Goal: Information Seeking & Learning: Learn about a topic

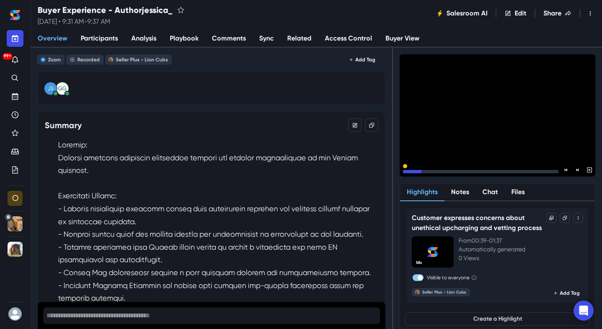
click at [407, 168] on icon "Pause" at bounding box center [406, 172] width 8 height 8
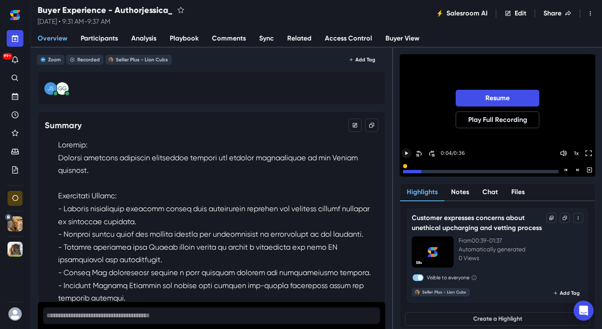
click at [403, 147] on div at bounding box center [497, 145] width 196 height 10
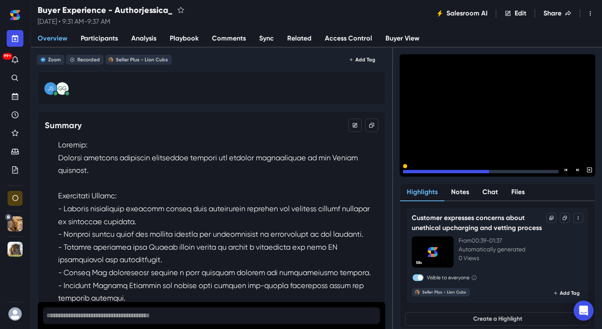
click at [407, 170] on icon "Pause" at bounding box center [406, 171] width 3 height 3
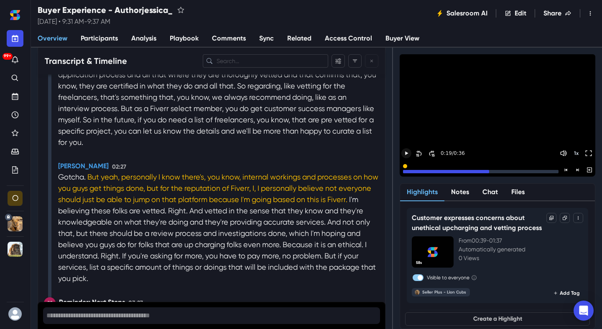
scroll to position [1200, 0]
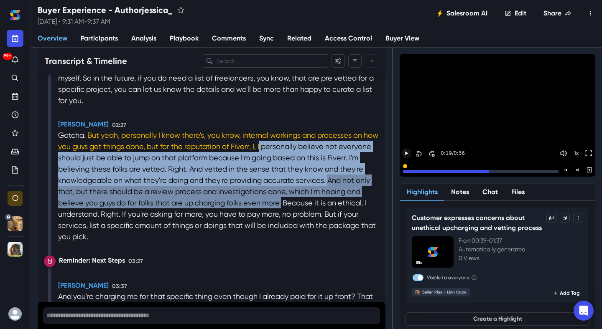
drag, startPoint x: 277, startPoint y: 158, endPoint x: 299, endPoint y: 219, distance: 64.9
click at [299, 219] on div "Recording Started 00:00 [PERSON_NAME] 00:17 Hello? [PERSON_NAME] 00:18 Hello, c…" at bounding box center [218, 241] width 320 height 1208
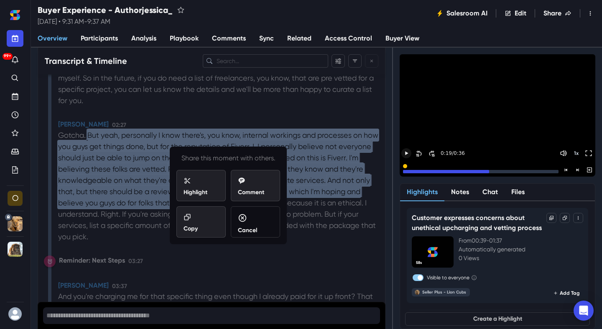
copy div "personally believe not everyone should just be able to jump on that platform be…"
click at [206, 229] on div "Copy" at bounding box center [200, 223] width 35 height 20
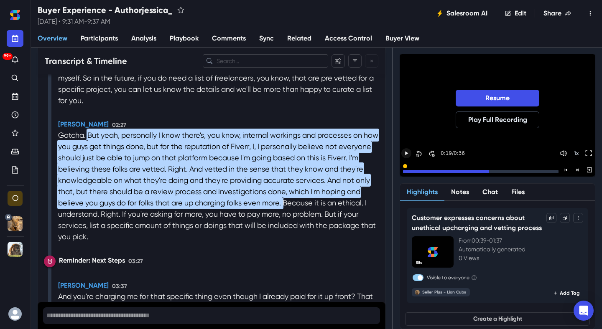
click at [410, 172] on div at bounding box center [446, 171] width 86 height 3
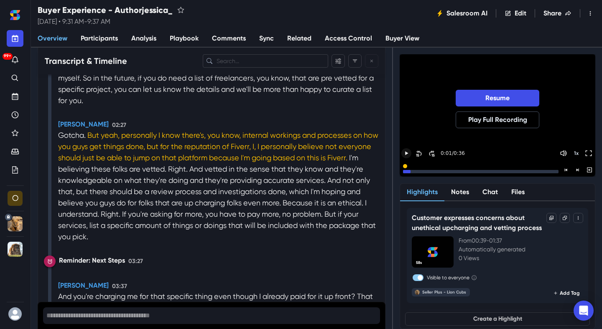
click at [406, 147] on div at bounding box center [497, 145] width 196 height 10
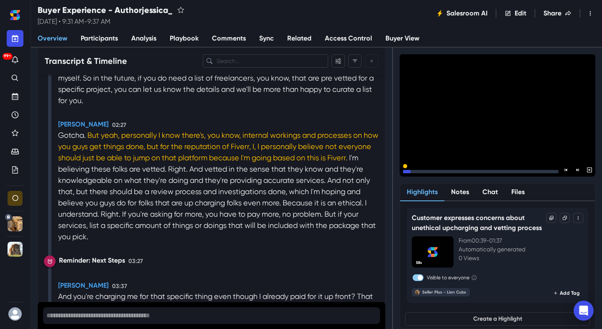
scroll to position [1176, 0]
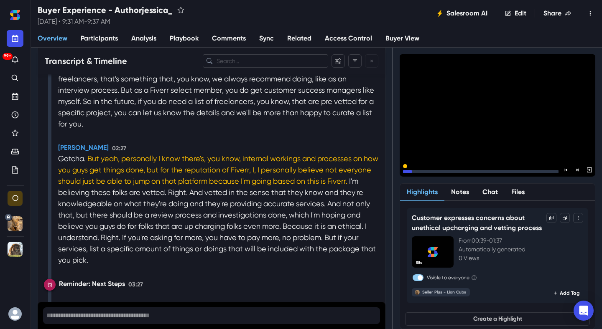
click at [406, 170] on icon "Pause" at bounding box center [406, 171] width 3 height 3
click at [406, 152] on icon "Play" at bounding box center [407, 154] width 8 height 8
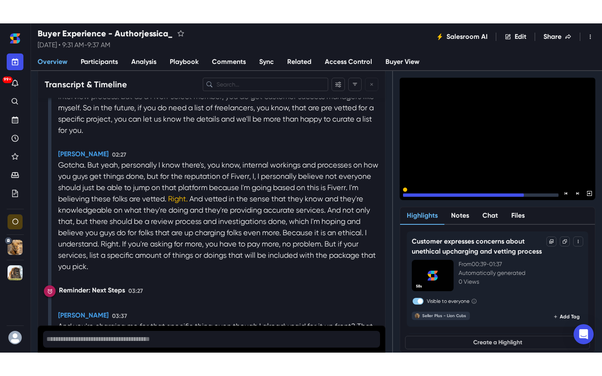
scroll to position [1199, 0]
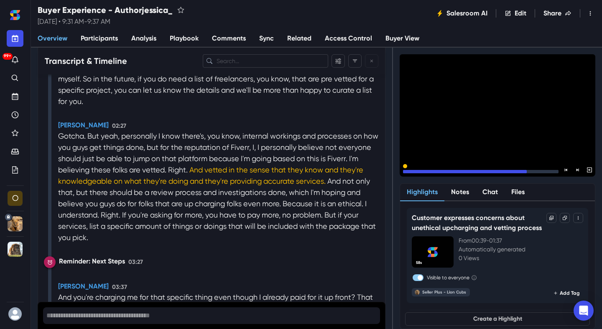
click at [405, 170] on icon "Pause" at bounding box center [406, 171] width 3 height 3
click at [589, 155] on icon "Toggle FullScreen" at bounding box center [588, 154] width 8 height 8
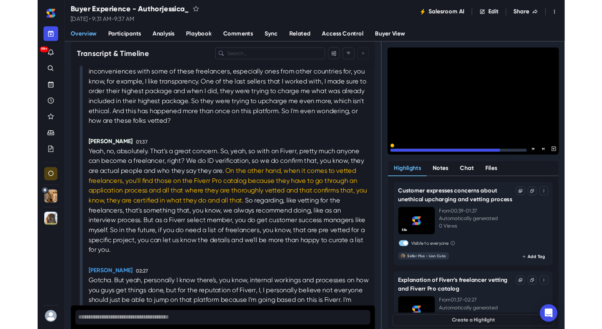
scroll to position [1028, 0]
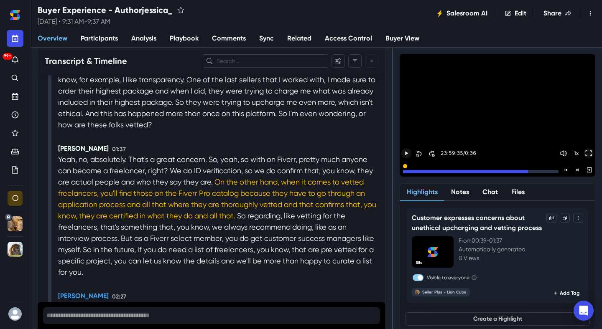
click at [589, 150] on icon "Toggle FullScreen" at bounding box center [588, 154] width 8 height 8
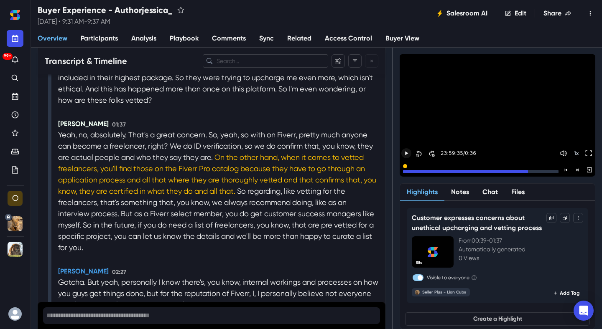
scroll to position [1150, 0]
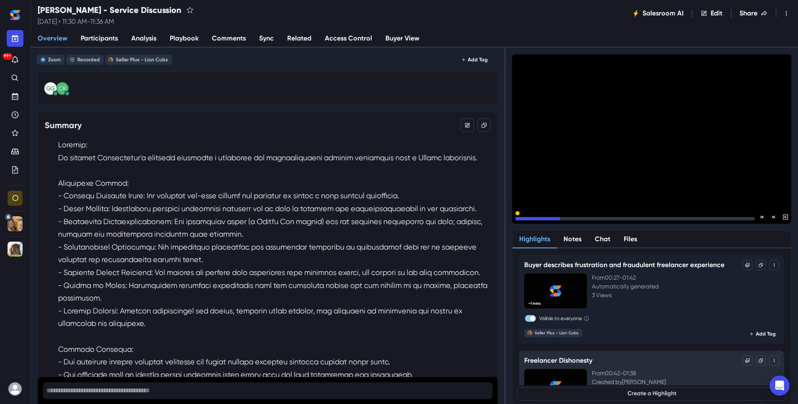
click at [521, 215] on icon "Pause" at bounding box center [519, 219] width 8 height 8
